Goal: Navigation & Orientation: Find specific page/section

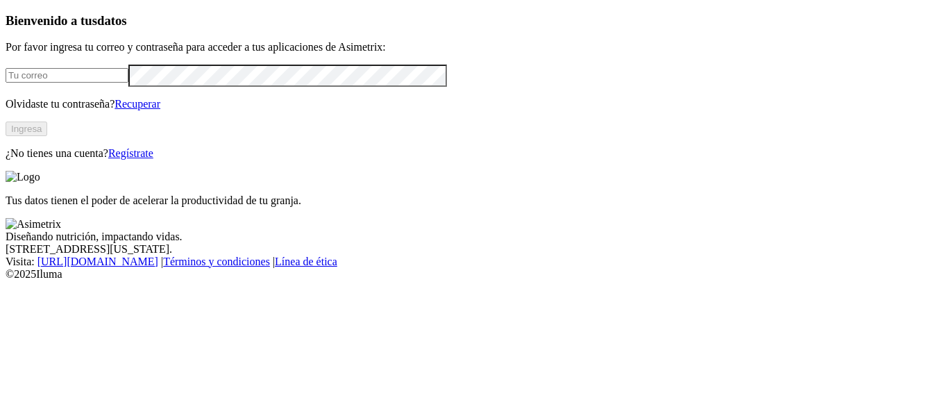
type input "[EMAIL_ADDRESS][DOMAIN_NAME]"
click at [47, 136] on button "Ingresa" at bounding box center [27, 128] width 42 height 15
